Goal: Task Accomplishment & Management: Complete application form

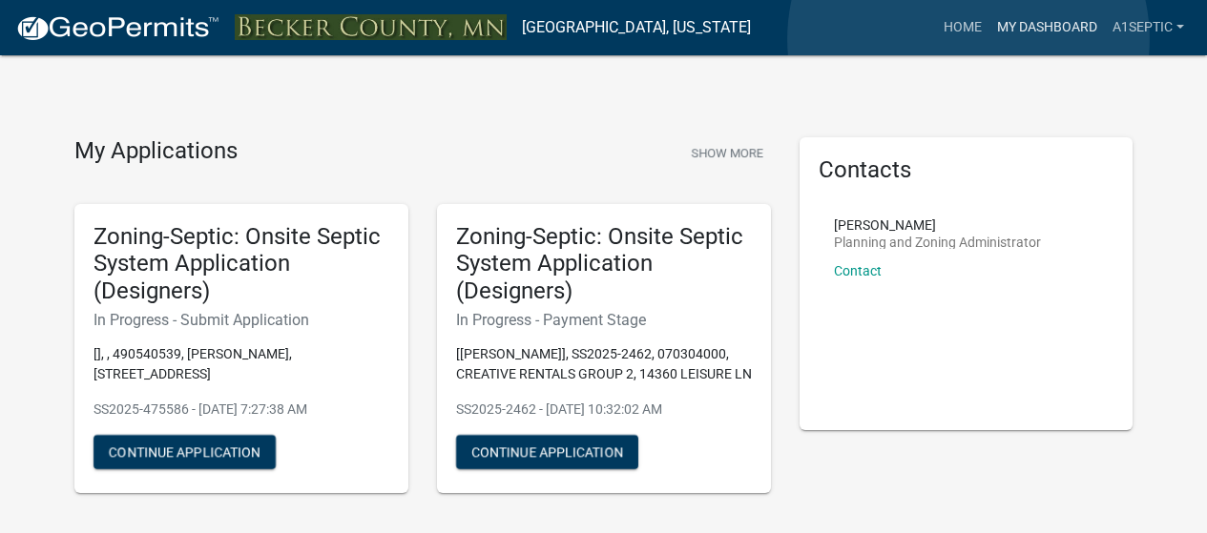
click at [989, 39] on link "My Dashboard" at bounding box center [1046, 28] width 115 height 36
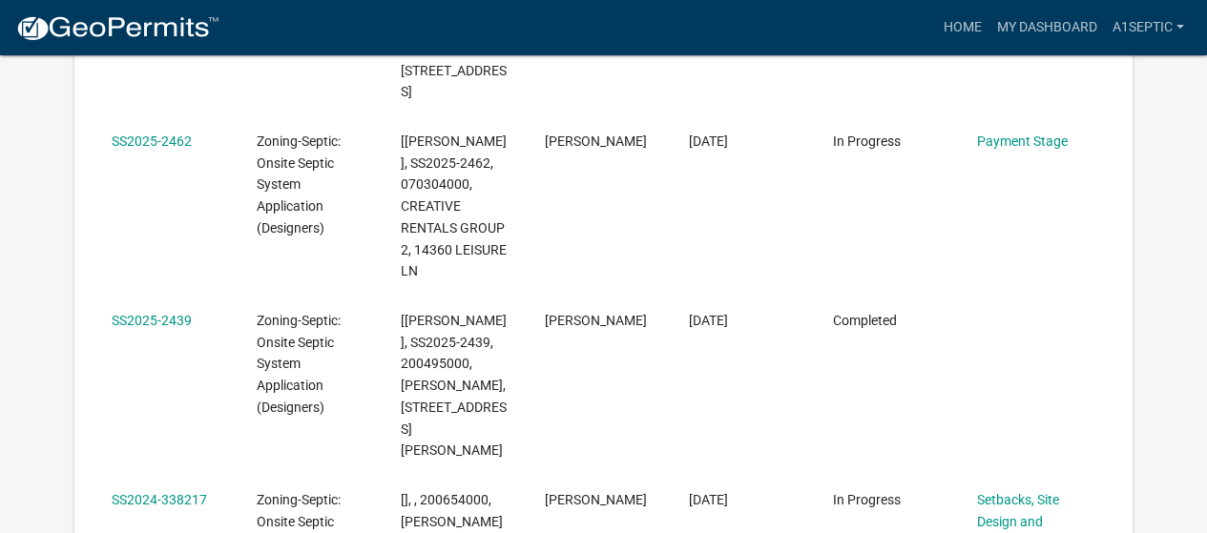
scroll to position [1245, 0]
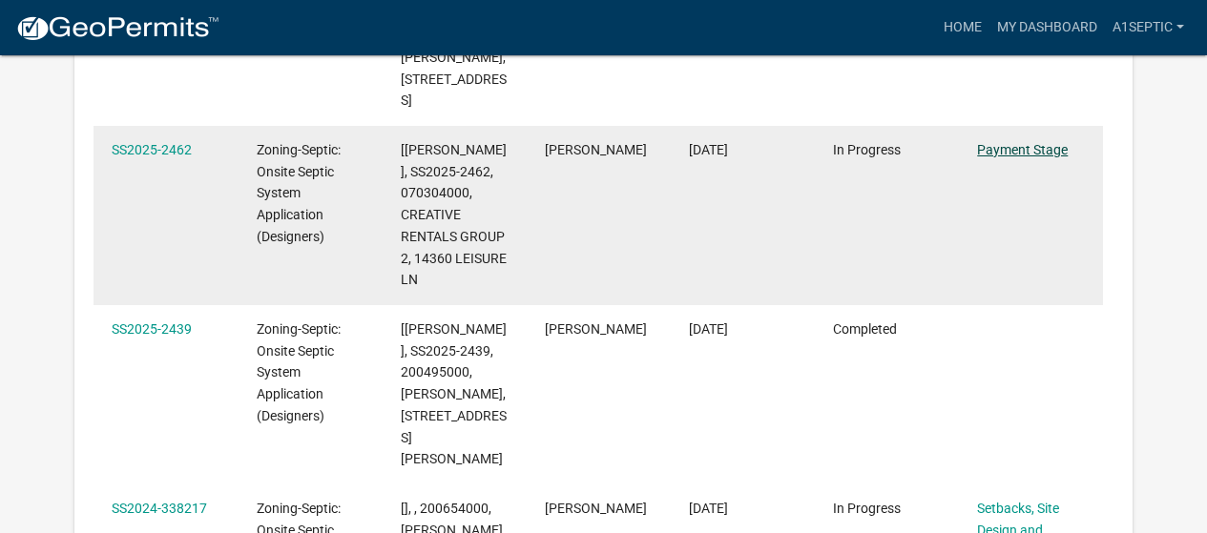
click at [1045, 157] on link "Payment Stage" at bounding box center [1022, 149] width 91 height 15
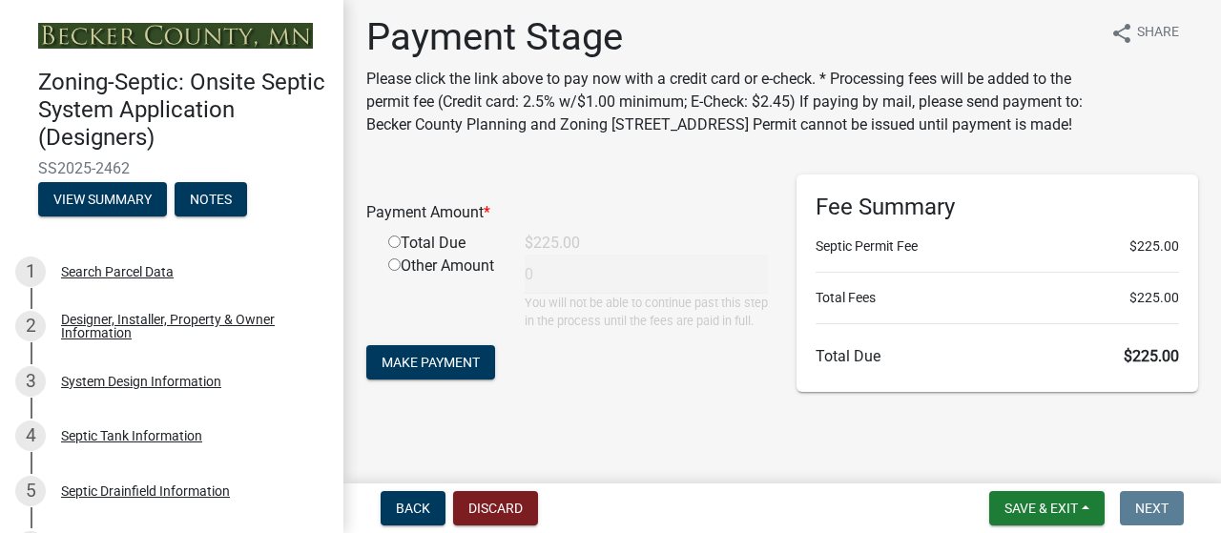
scroll to position [155, 0]
click at [430, 370] on span "Make Payment" at bounding box center [431, 362] width 98 height 15
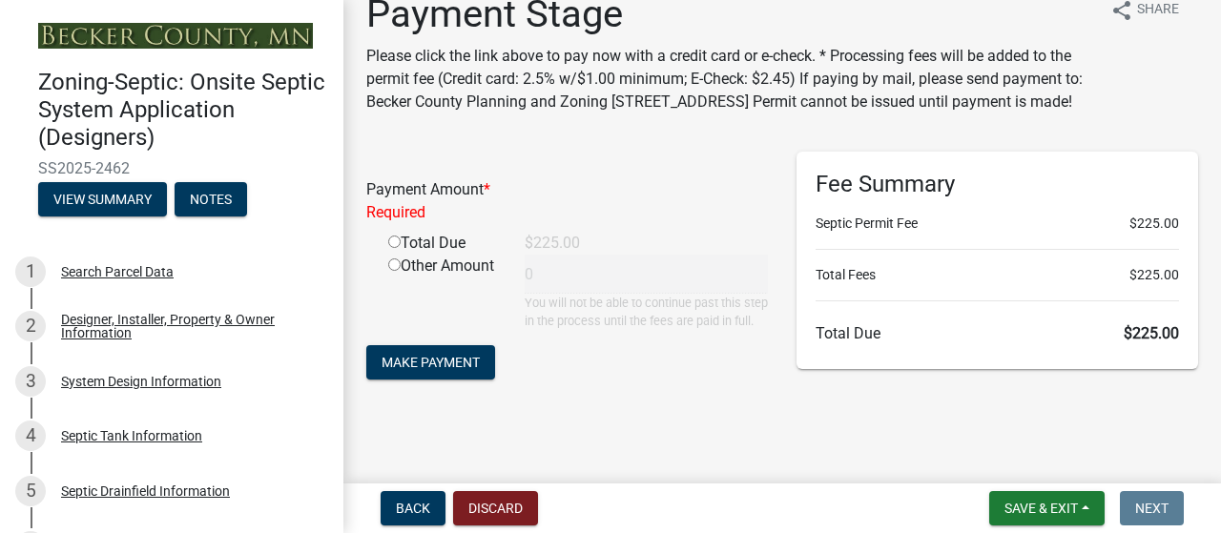
click at [399, 241] on input "radio" at bounding box center [394, 242] width 12 height 12
radio input "true"
type input "225"
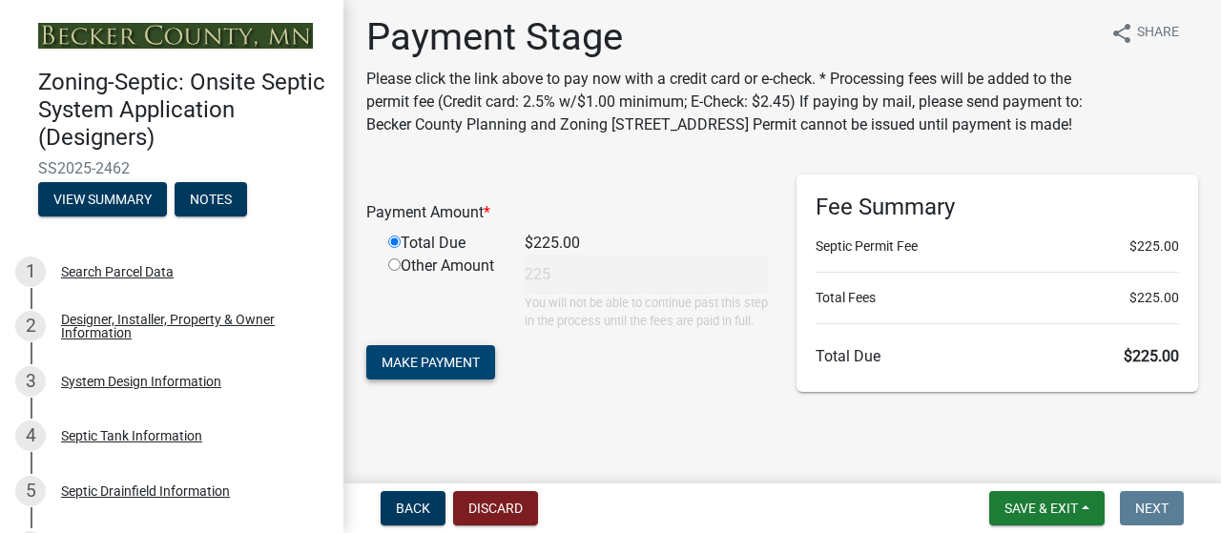
click at [454, 370] on span "Make Payment" at bounding box center [431, 362] width 98 height 15
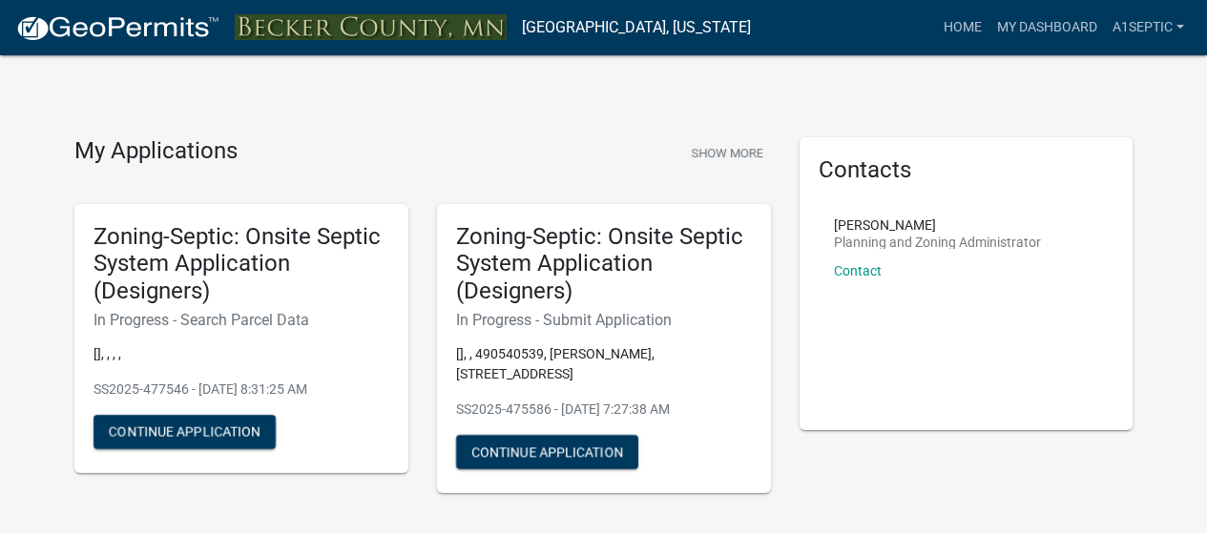
click at [643, 305] on h5 "Zoning-Septic: Onsite Septic System Application (Designers)" at bounding box center [604, 264] width 296 height 82
click at [626, 384] on p "[], , 490540539, [PERSON_NAME], [STREET_ADDRESS]" at bounding box center [604, 364] width 296 height 40
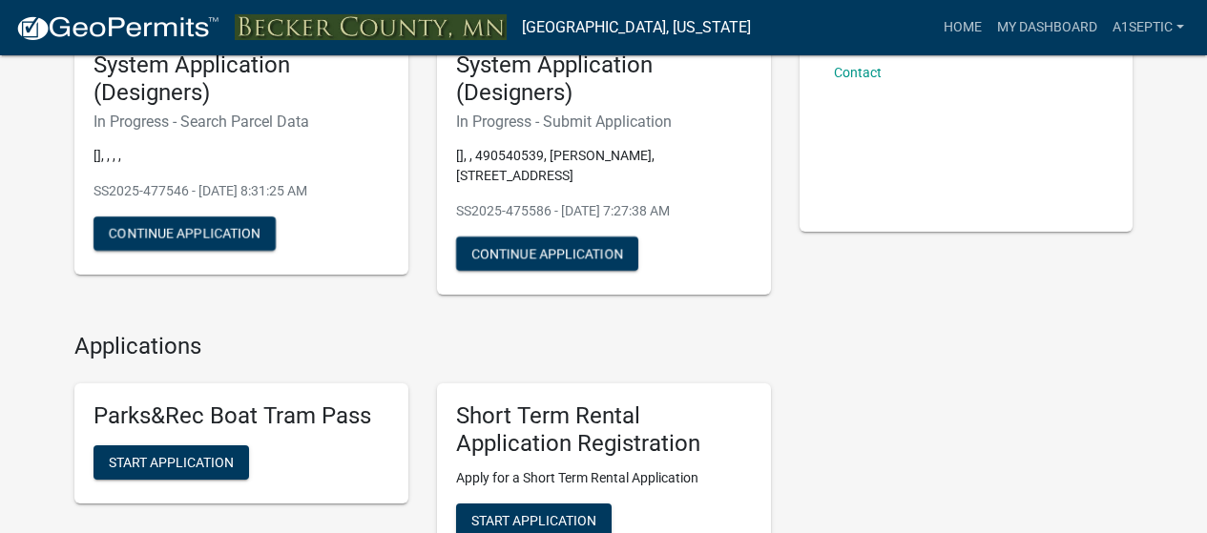
scroll to position [206, 0]
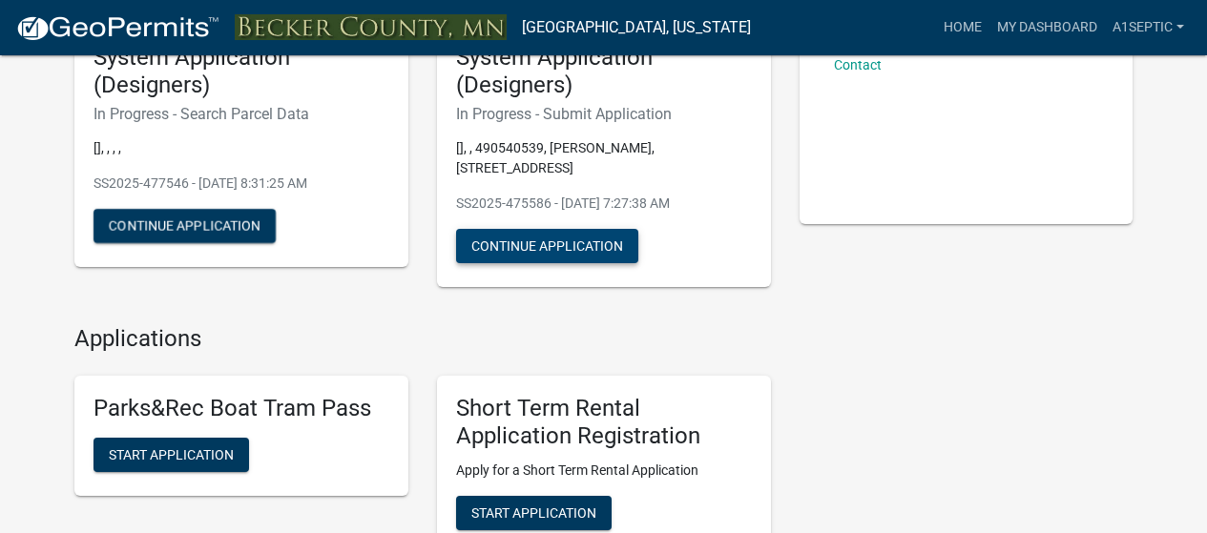
click at [542, 263] on button "Continue Application" at bounding box center [547, 246] width 182 height 34
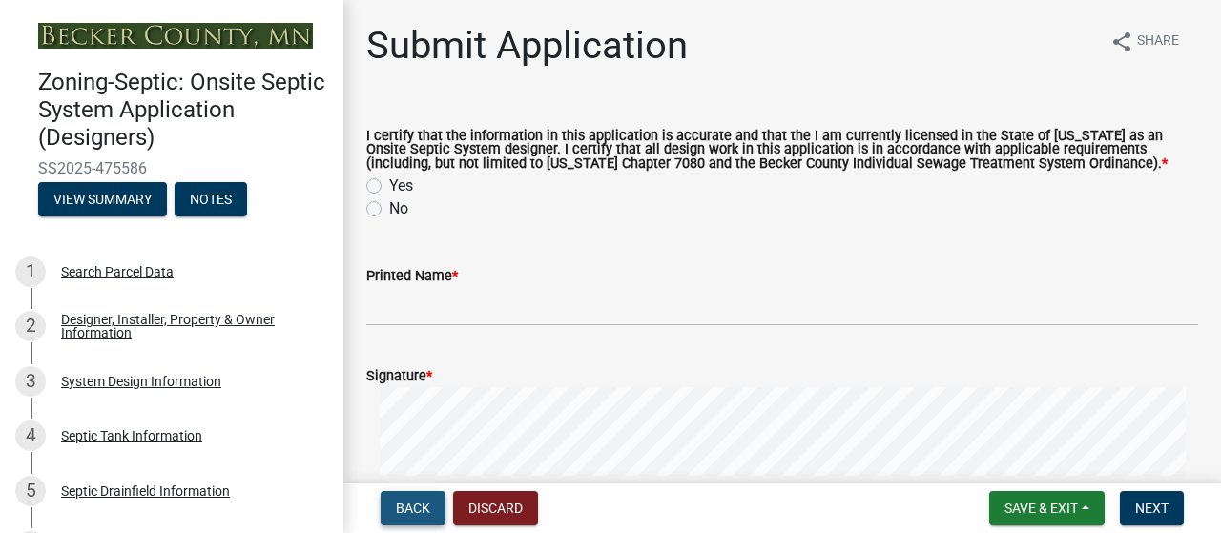
click at [415, 502] on span "Back" at bounding box center [413, 508] width 34 height 15
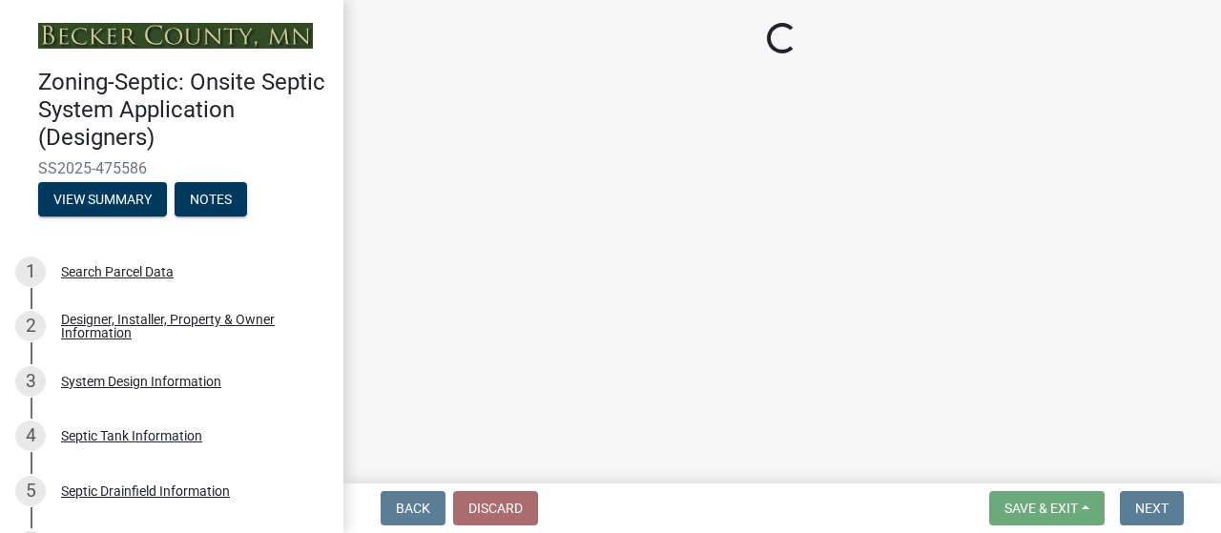
select select "c245ec0d-8d6f-4710-ab2b-b3aa70611708"
select select "1a5de806-f1d0-4870-9cb9-a4f992602cf2"
select select "23044af5-43bb-4cf5-8aef-2716db2ce5fc"
select select "21af9b93-f494-48c6-91ae-235d36c6c939"
select select "a3ce498e-f8b1-44e2-889e-c4968ac74b5a"
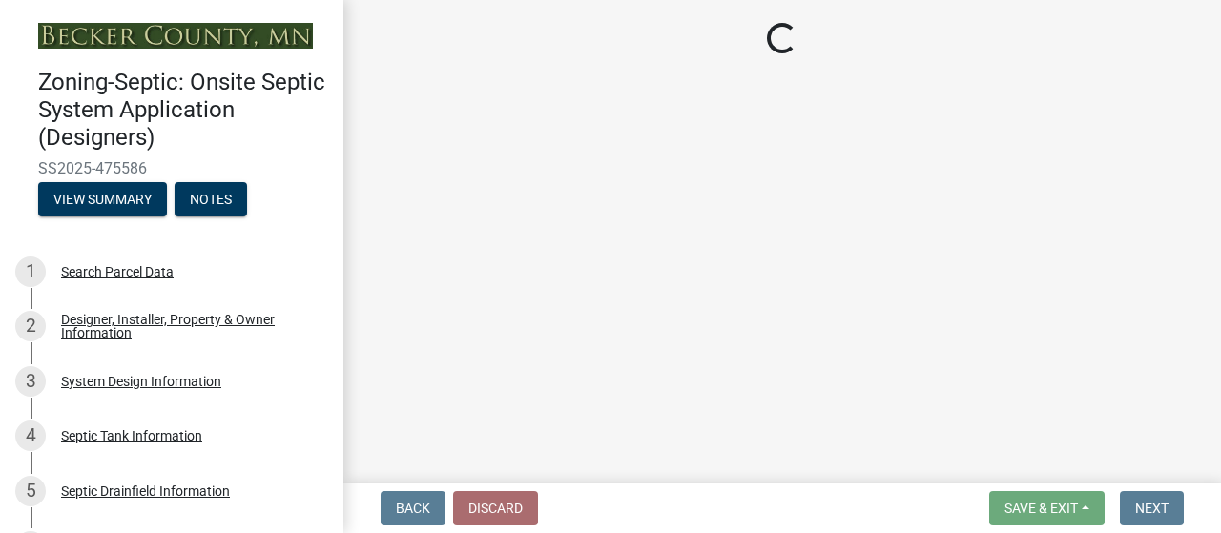
select select "cf78f1da-f066-4305-88a2-864abad1fa52"
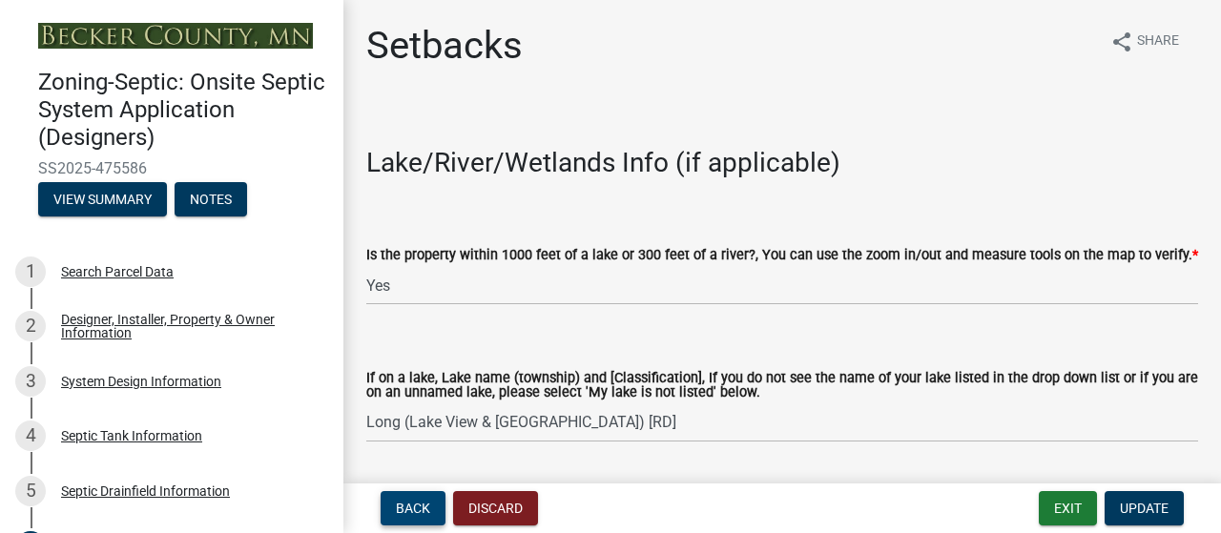
click at [413, 501] on span "Back" at bounding box center [413, 508] width 34 height 15
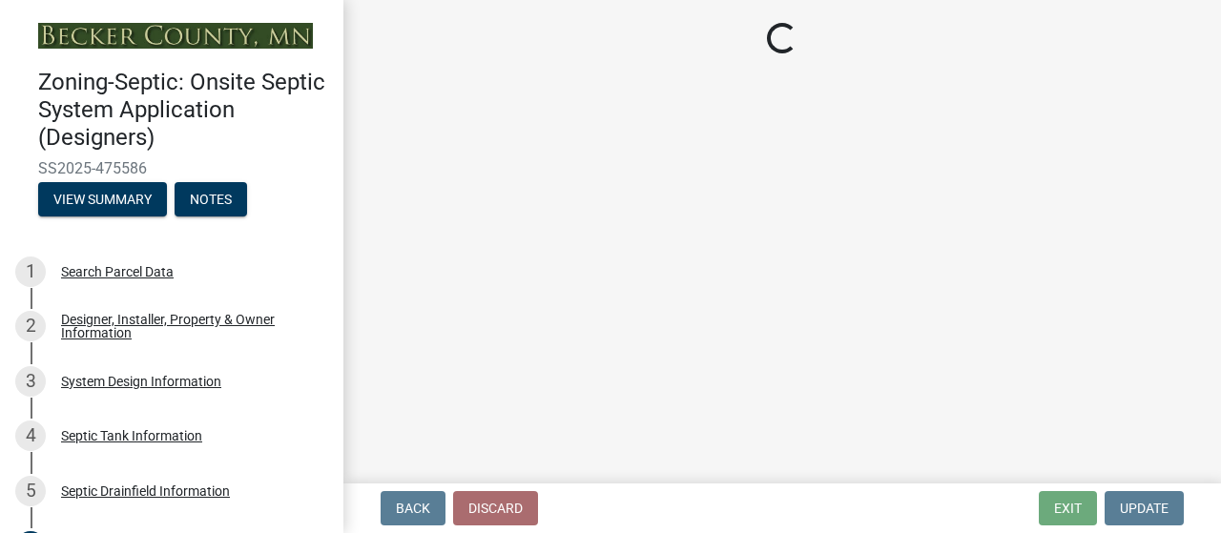
select select "922047fd-b3b4-4eb0-a6b6-3e57f6279349"
select select "8e987edc-9e69-430b-9b11-ad589d3299ec"
select select "245bd747-17a2-4397-b461-91fbb509aaa8"
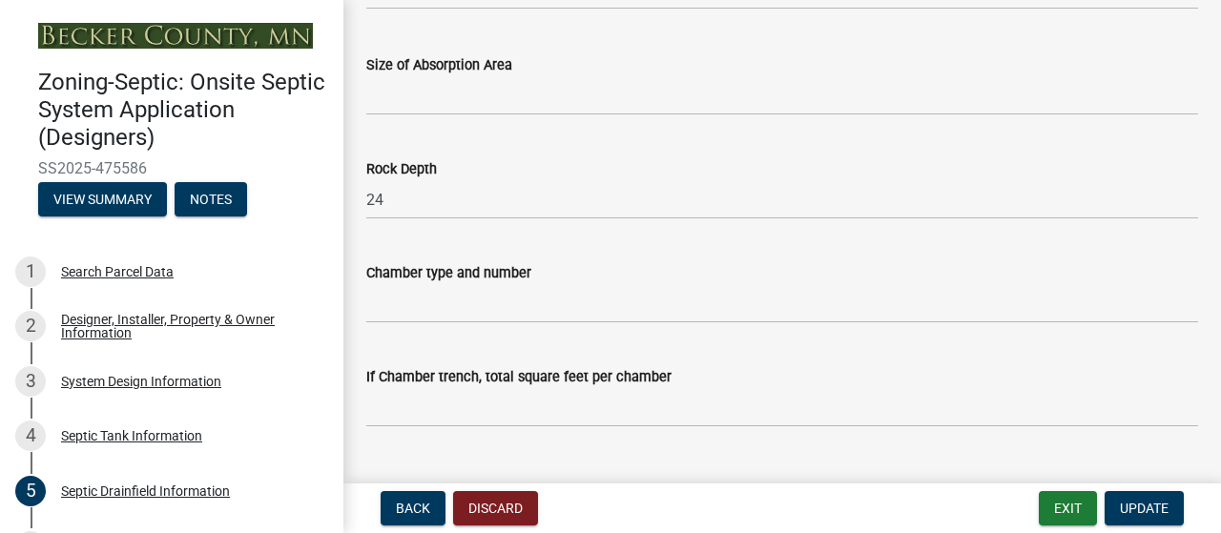
scroll to position [361, 0]
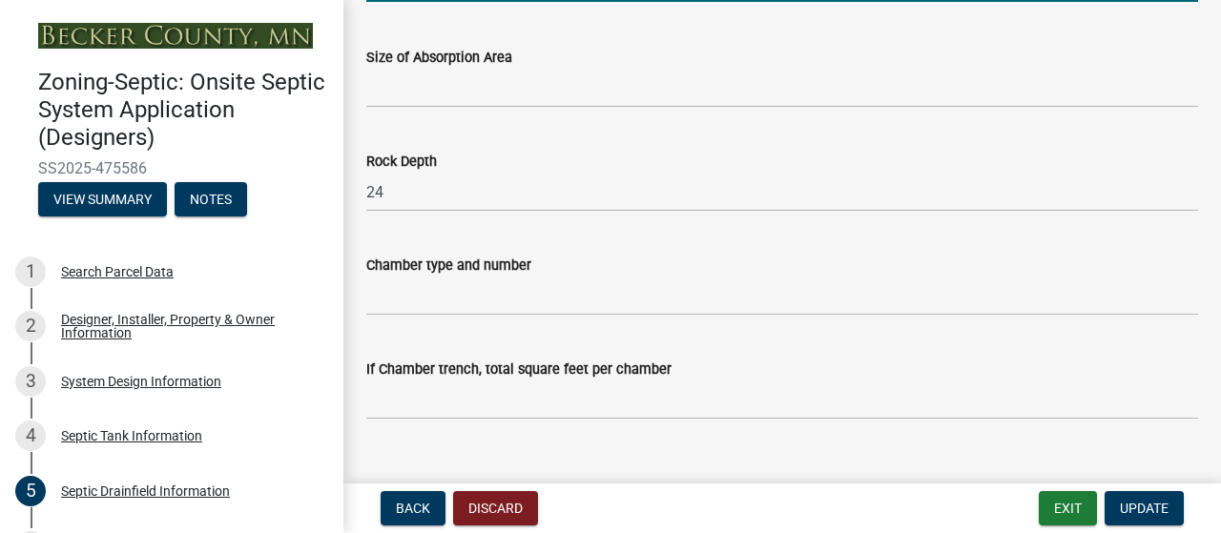
type input "8"
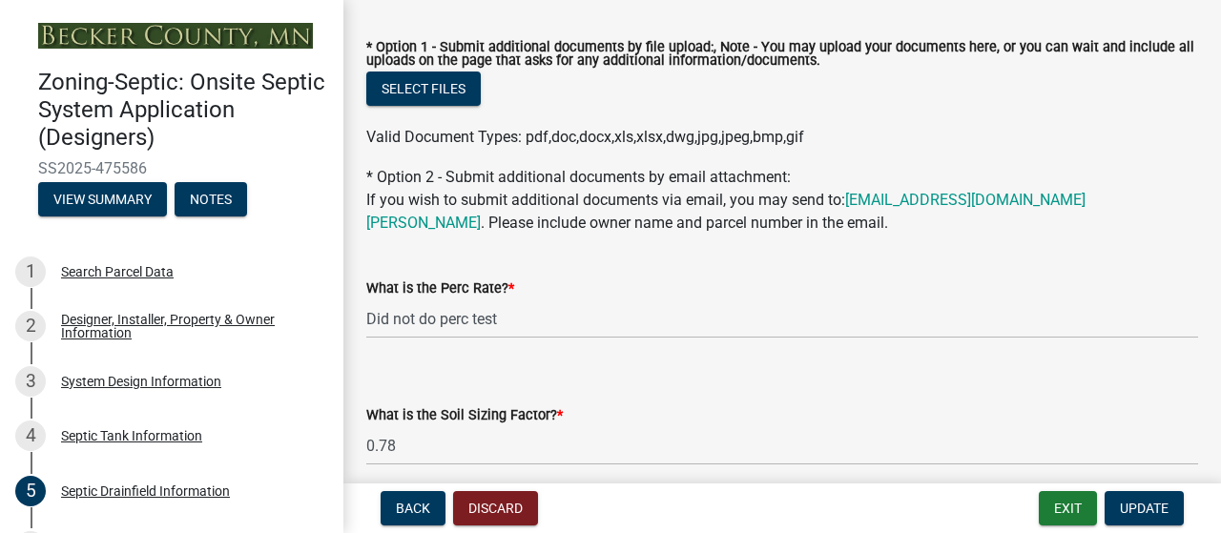
scroll to position [1175, 0]
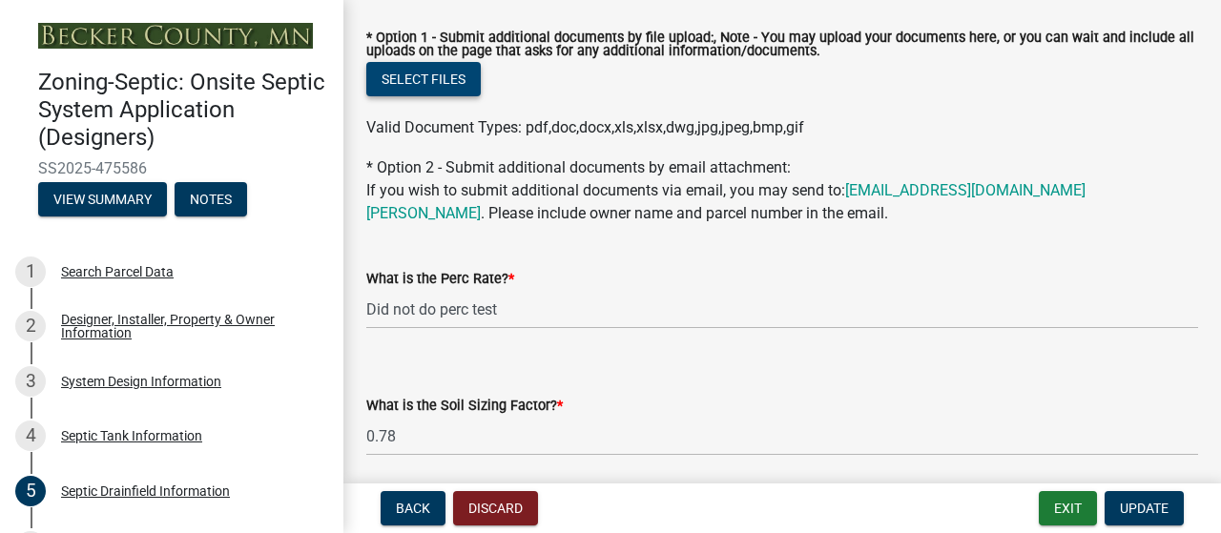
type input "770"
click at [452, 96] on button "Select files" at bounding box center [423, 79] width 114 height 34
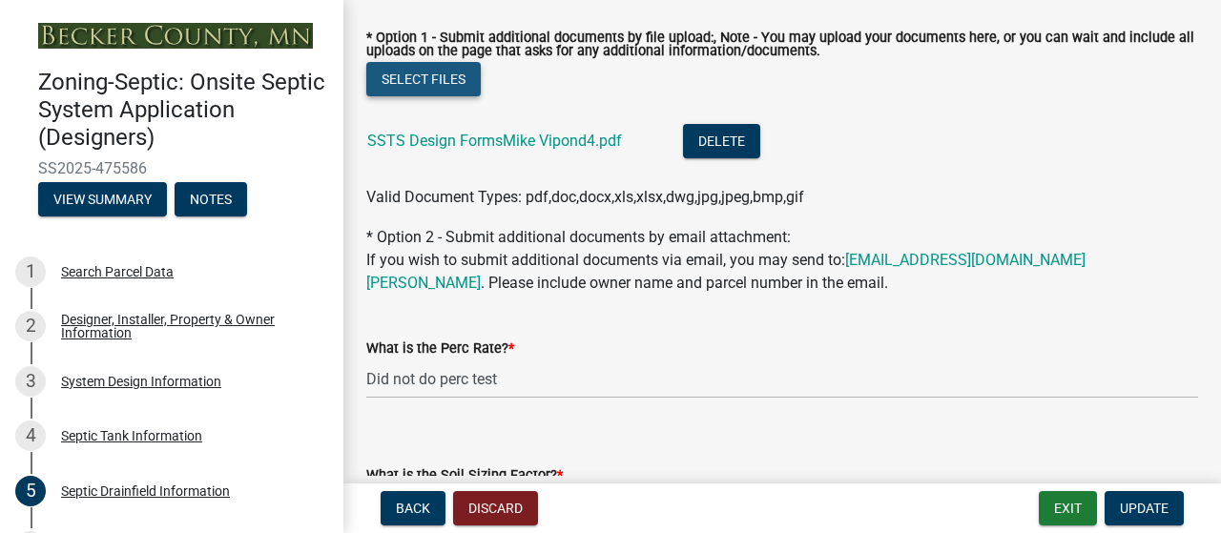
click at [436, 96] on button "Select files" at bounding box center [423, 79] width 114 height 34
click at [1120, 501] on span "Update" at bounding box center [1144, 508] width 49 height 15
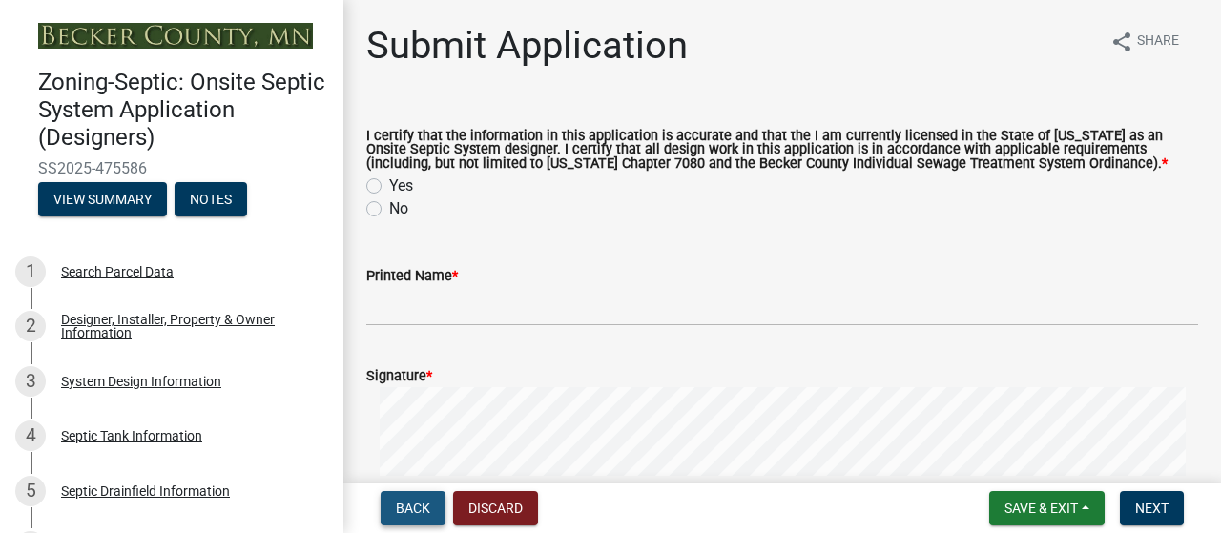
click at [422, 502] on span "Back" at bounding box center [413, 508] width 34 height 15
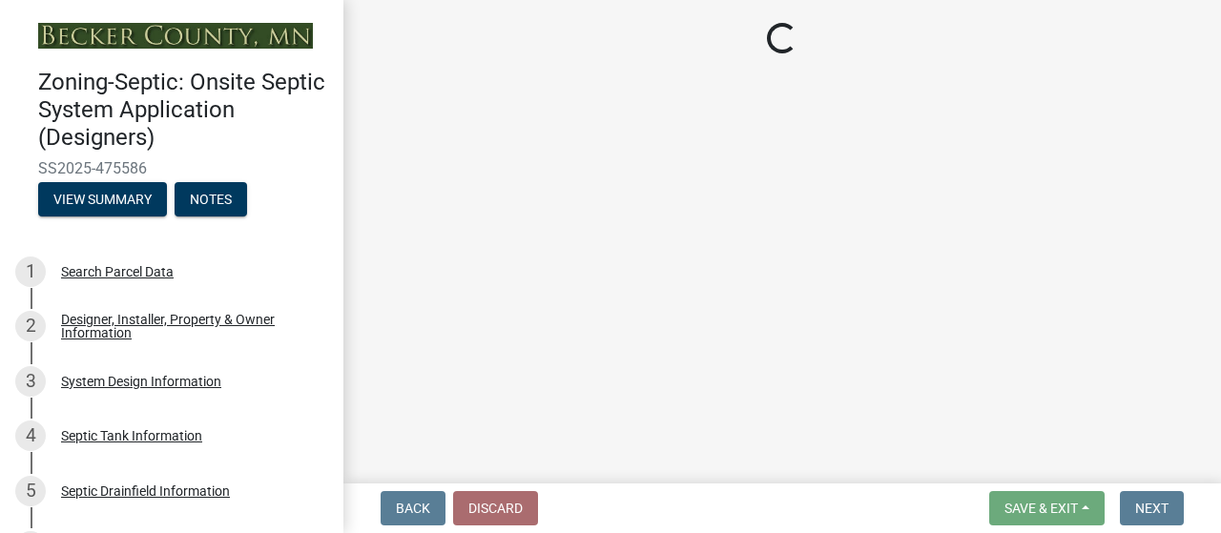
select select "c245ec0d-8d6f-4710-ab2b-b3aa70611708"
select select "1a5de806-f1d0-4870-9cb9-a4f992602cf2"
select select "23044af5-43bb-4cf5-8aef-2716db2ce5fc"
select select "21af9b93-f494-48c6-91ae-235d36c6c939"
select select "a3ce498e-f8b1-44e2-889e-c4968ac74b5a"
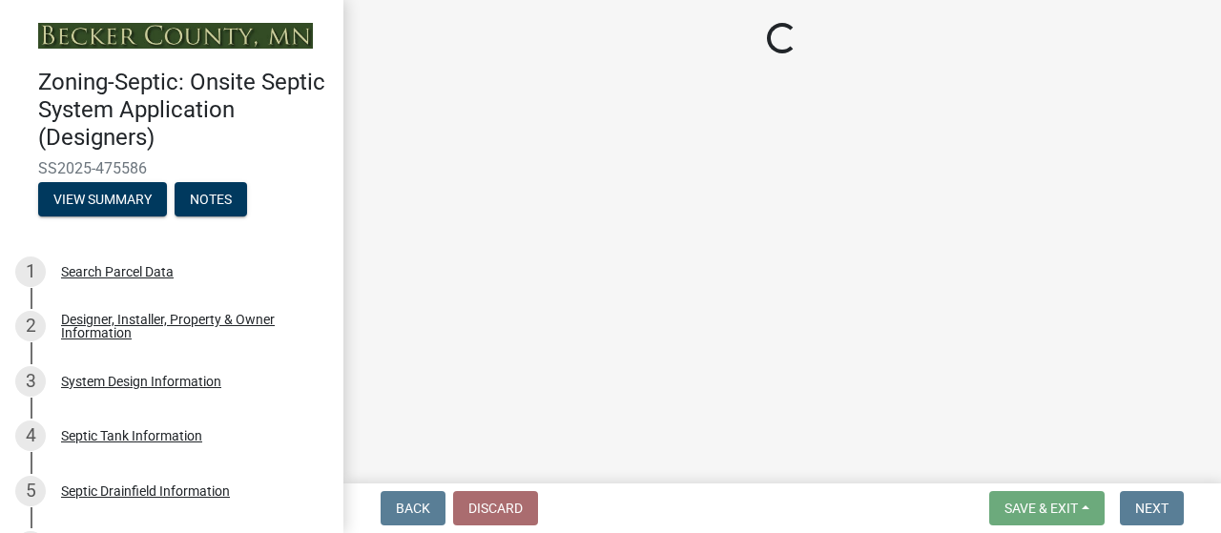
select select "cf78f1da-f066-4305-88a2-864abad1fa52"
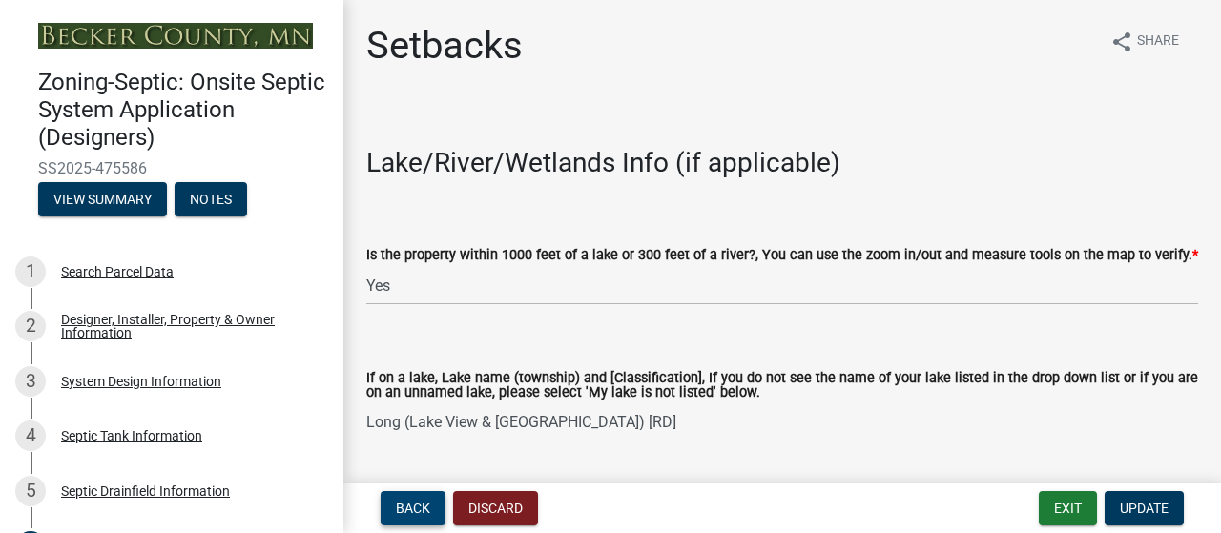
click at [422, 502] on span "Back" at bounding box center [413, 508] width 34 height 15
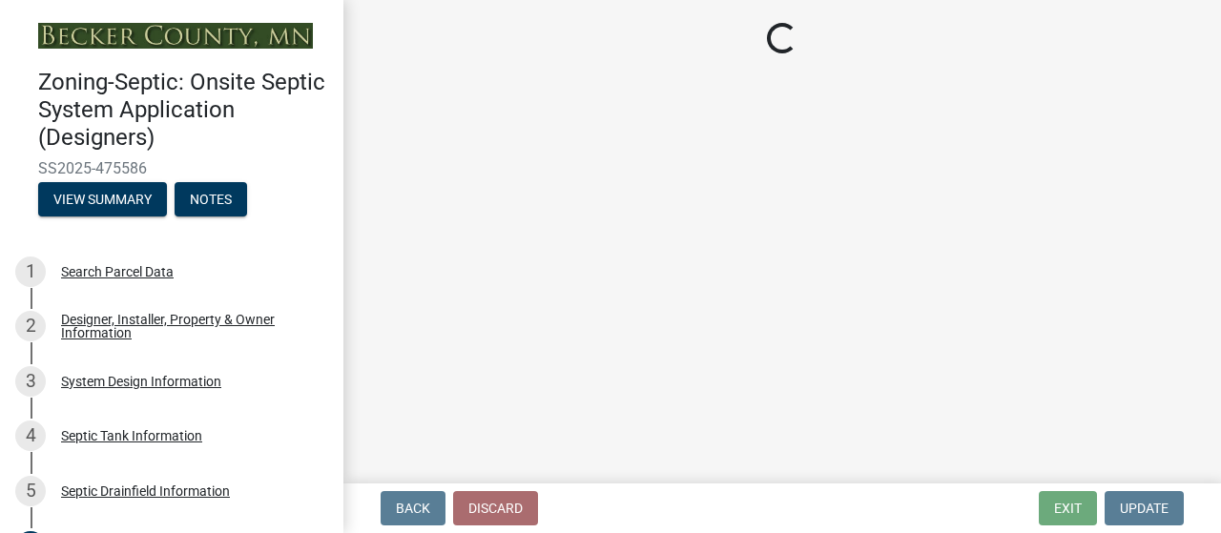
select select "922047fd-b3b4-4eb0-a6b6-3e57f6279349"
select select "8e987edc-9e69-430b-9b11-ad589d3299ec"
select select "245bd747-17a2-4397-b461-91fbb509aaa8"
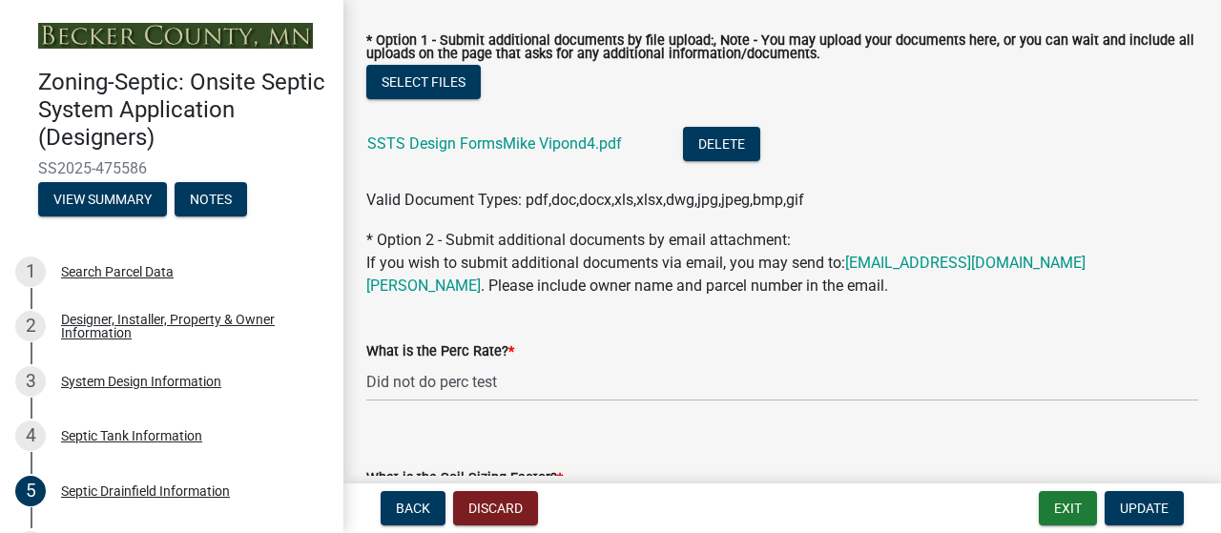
scroll to position [1183, 0]
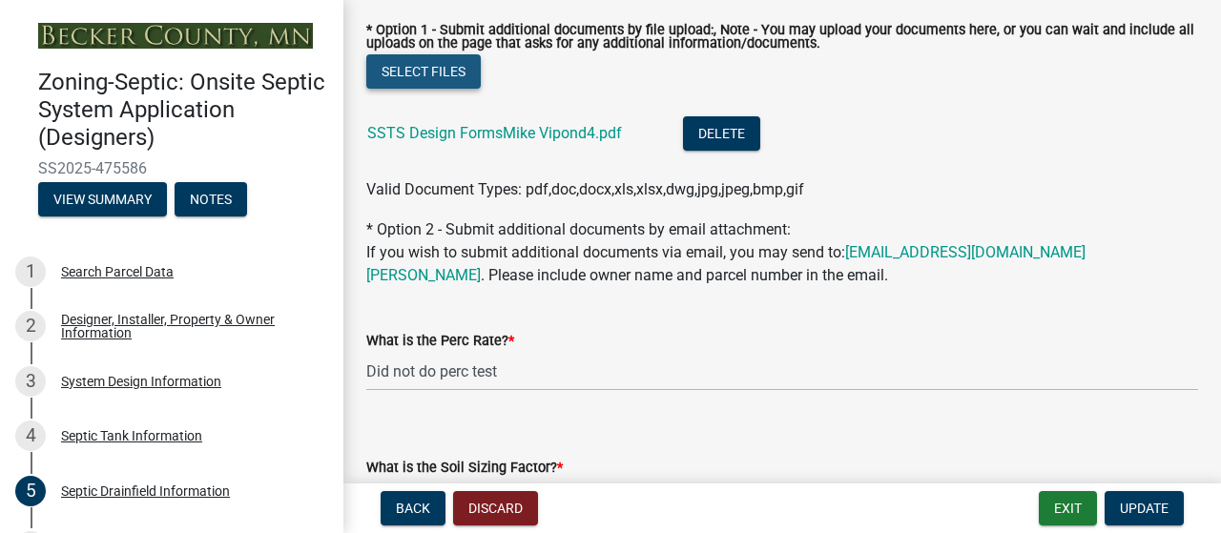
click at [413, 89] on button "Select files" at bounding box center [423, 71] width 114 height 34
click at [457, 89] on button "Select files" at bounding box center [423, 71] width 114 height 34
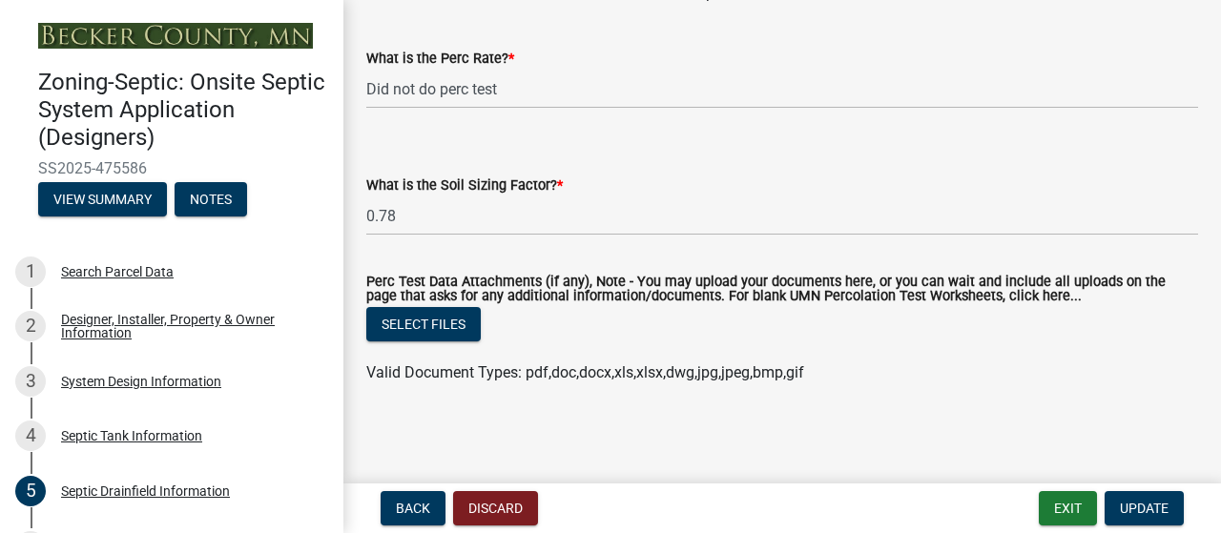
scroll to position [2066, 0]
click at [1120, 501] on span "Update" at bounding box center [1144, 508] width 49 height 15
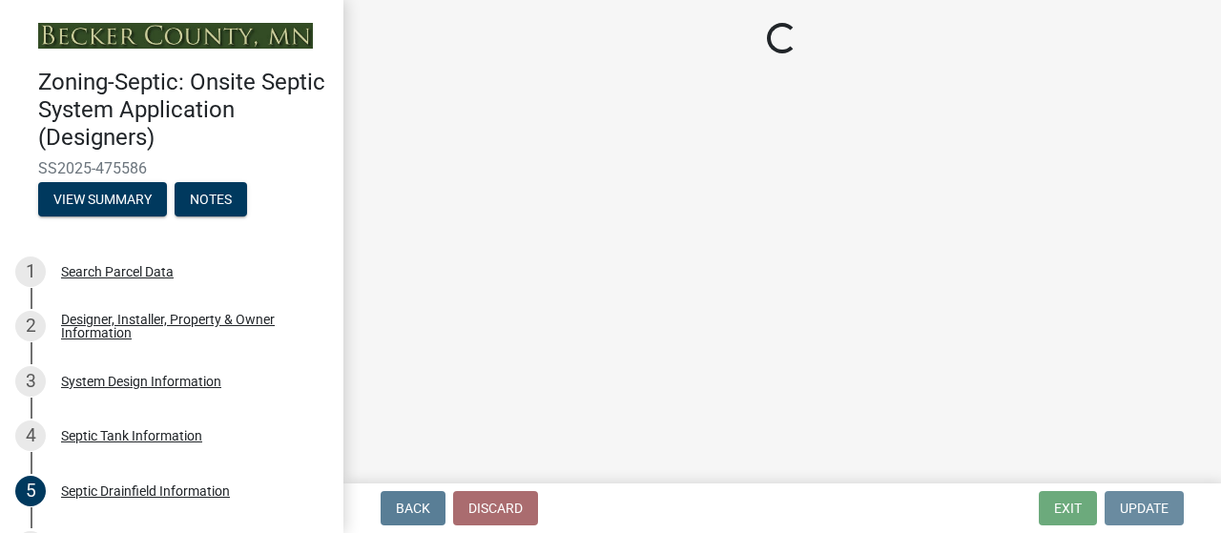
scroll to position [0, 0]
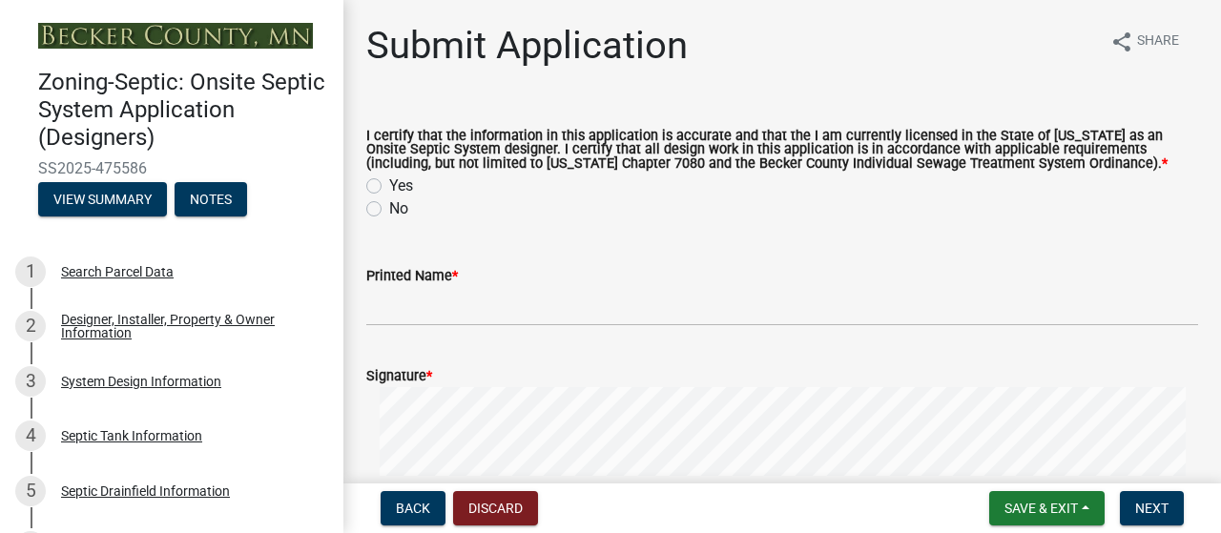
click at [389, 197] on label "Yes" at bounding box center [401, 186] width 24 height 23
click at [389, 187] on input "Yes" at bounding box center [395, 181] width 12 height 12
radio input "true"
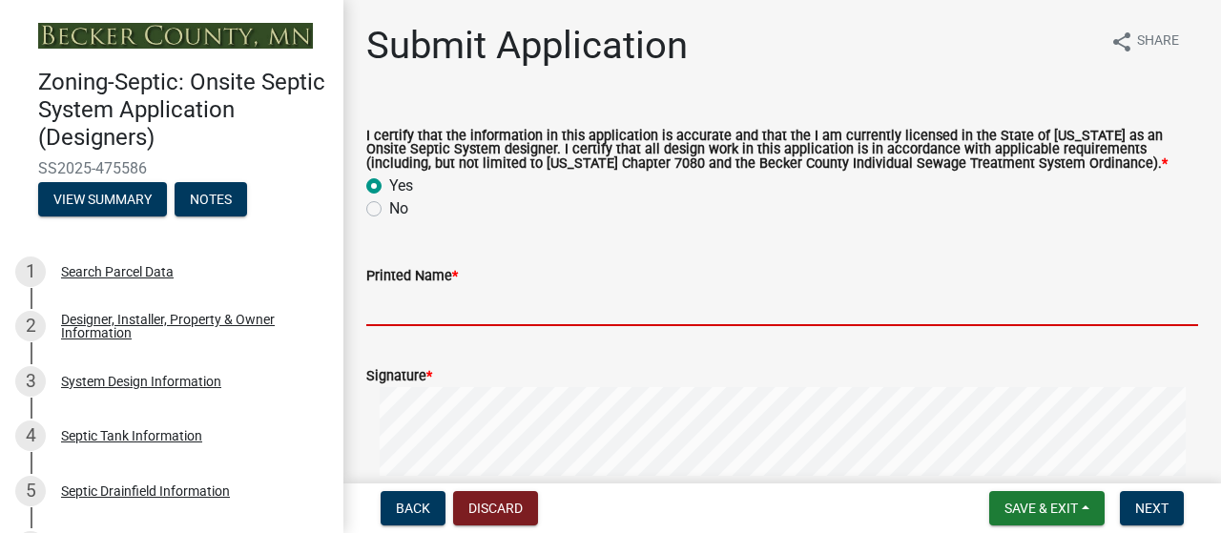
click at [501, 326] on input "Printed Name *" at bounding box center [782, 306] width 832 height 39
type input "[PERSON_NAME]"
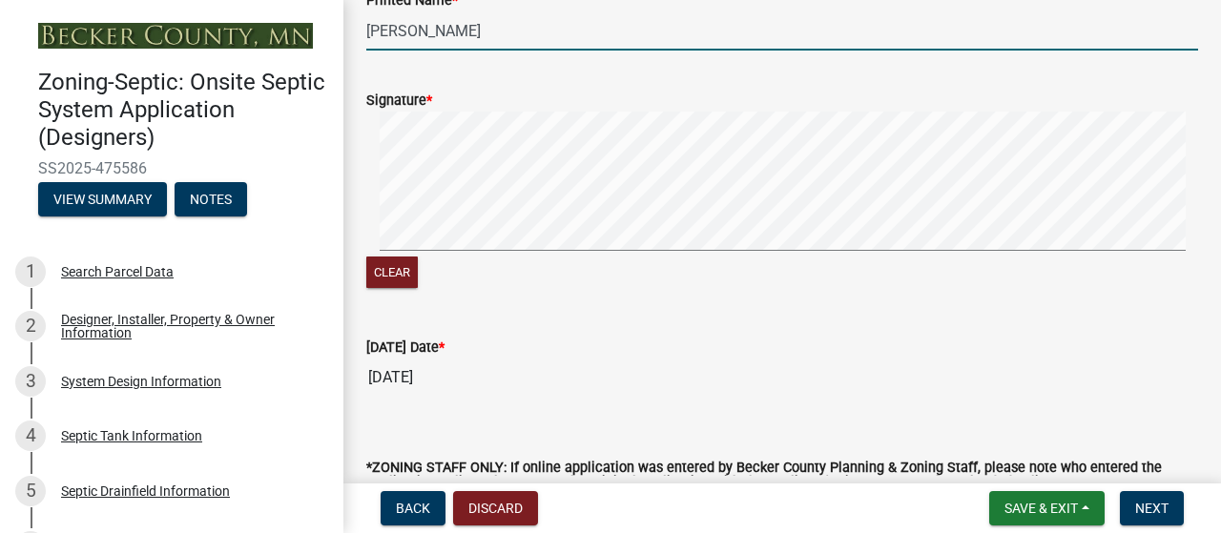
scroll to position [279, 0]
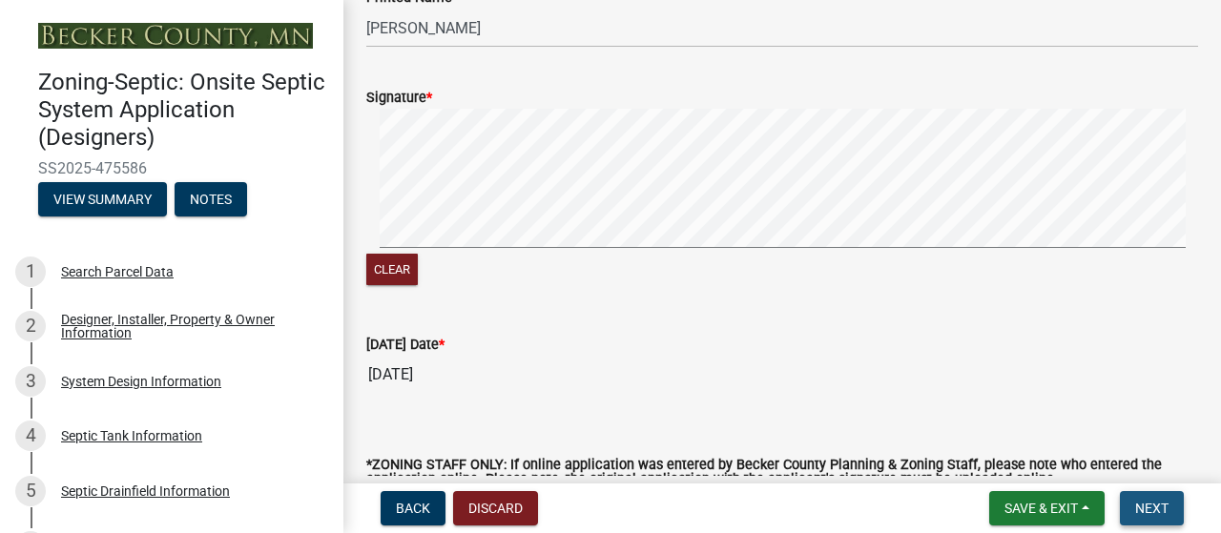
click at [1135, 501] on span "Next" at bounding box center [1151, 508] width 33 height 15
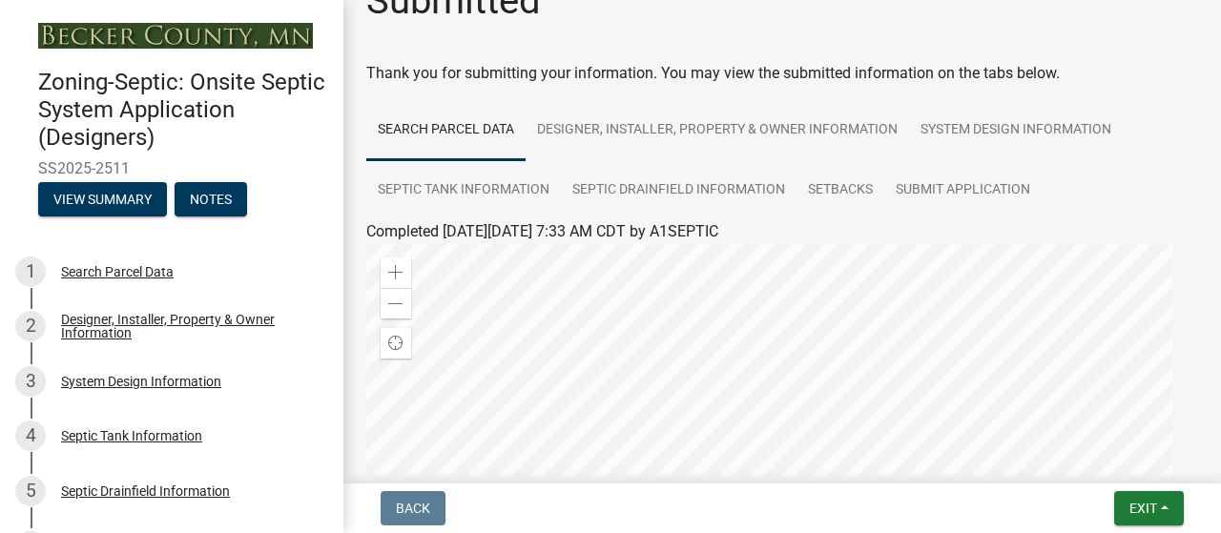
scroll to position [30, 0]
